Goal: Information Seeking & Learning: Learn about a topic

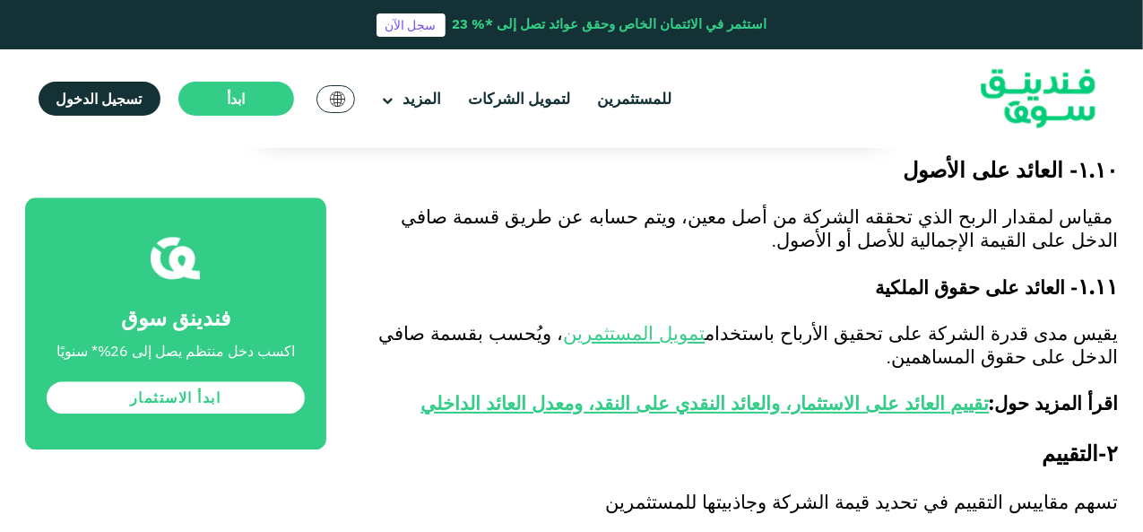
scroll to position [1970, 0]
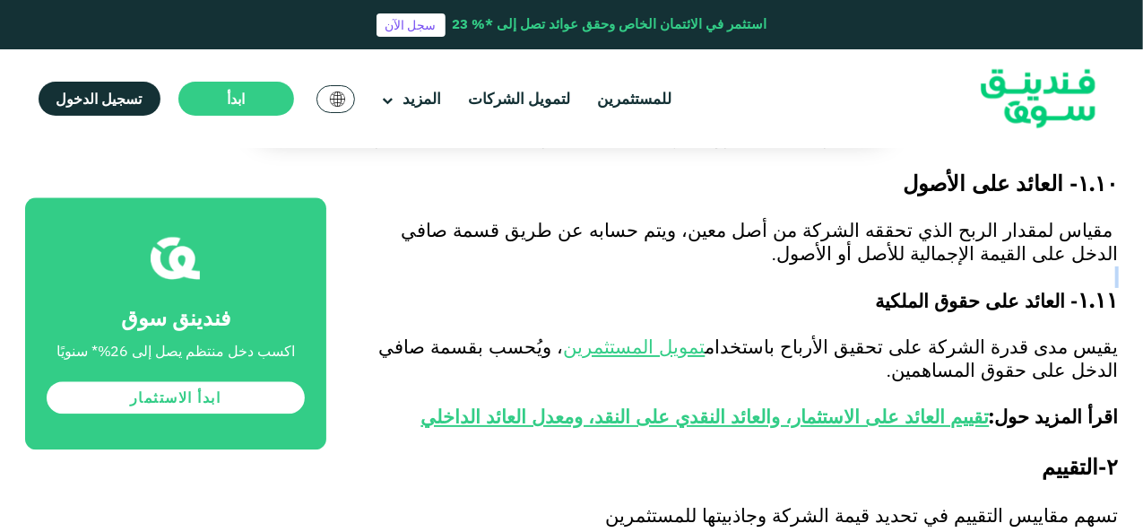
drag, startPoint x: 1140, startPoint y: 195, endPoint x: 1137, endPoint y: 180, distance: 15.7
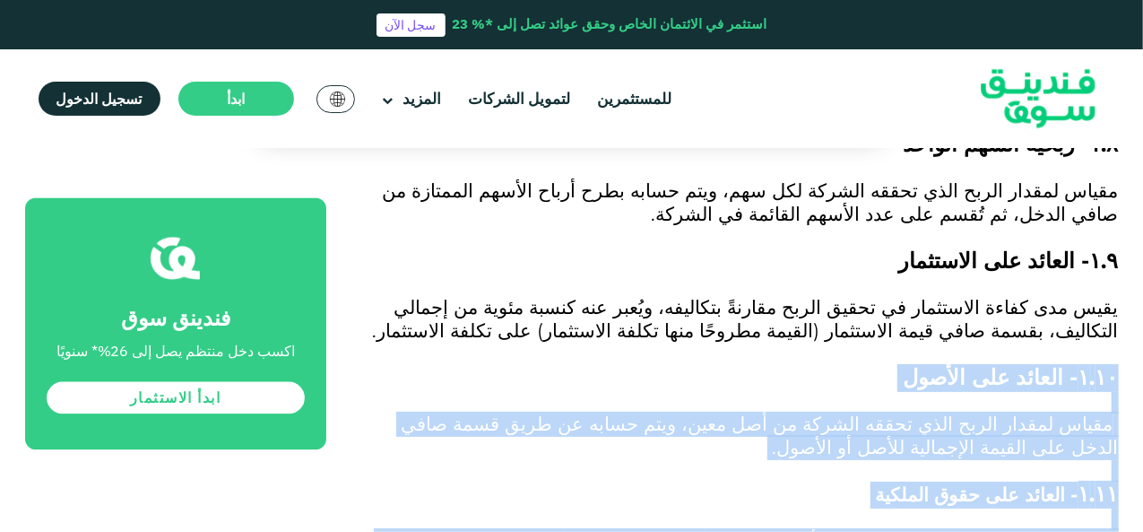
drag, startPoint x: 1117, startPoint y: 270, endPoint x: 369, endPoint y: 437, distance: 766.2
copy div "١٠. ۱ - العائد على الأصول مقياس لمقدار الربح الذي تحققه الشركة من أصل معين، ويت…"
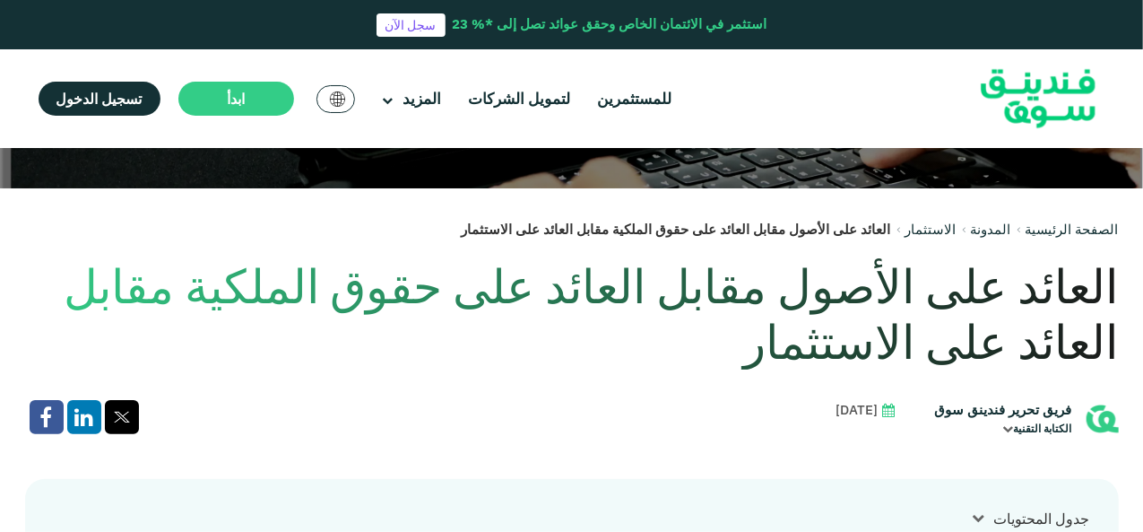
scroll to position [332, 0]
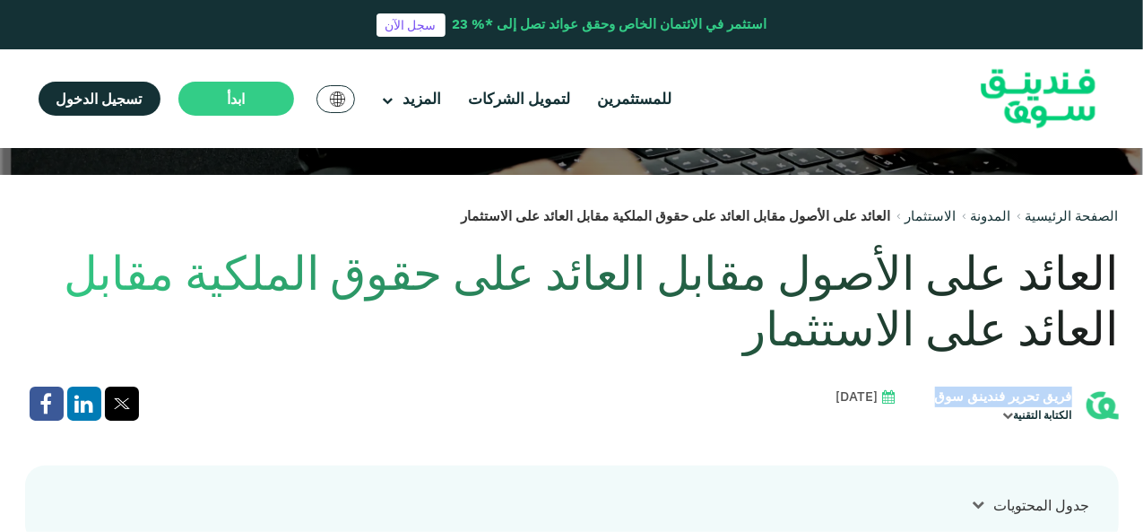
drag, startPoint x: 932, startPoint y: 392, endPoint x: 1069, endPoint y: 394, distance: 137.2
click at [1069, 394] on div "فريق تحرير فندينق سوق الكتابة التقنية" at bounding box center [1020, 404] width 198 height 37
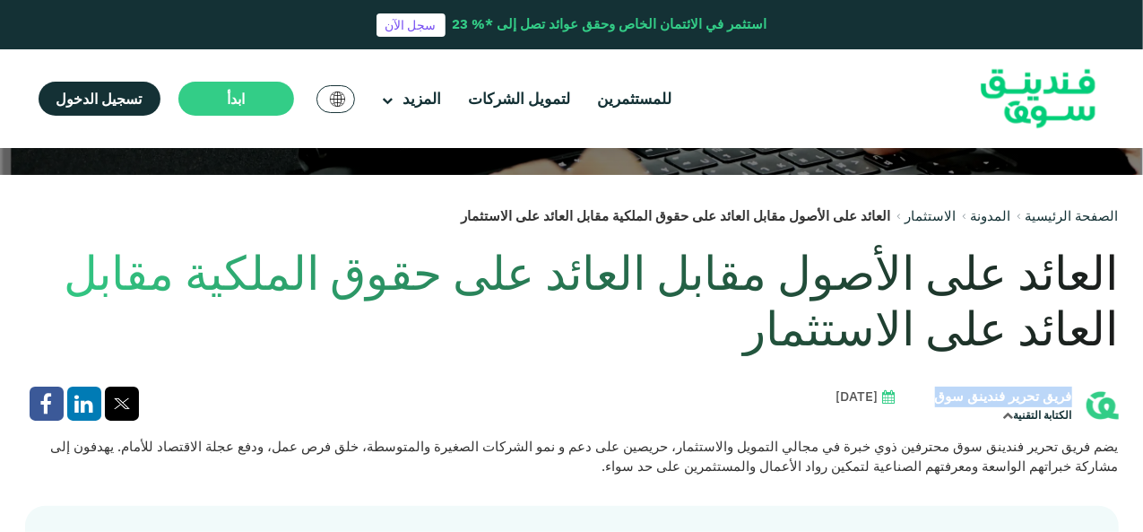
copy div "فريق تحرير فندينق سوق"
